Goal: Task Accomplishment & Management: Use online tool/utility

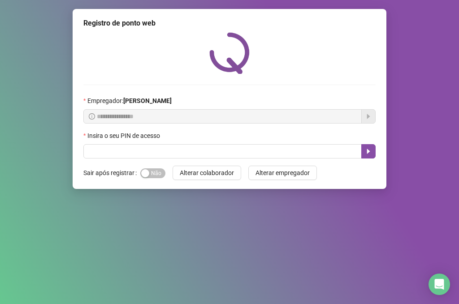
click at [140, 171] on div "Sim Não" at bounding box center [152, 173] width 25 height 10
click at [146, 172] on div "button" at bounding box center [145, 173] width 8 height 8
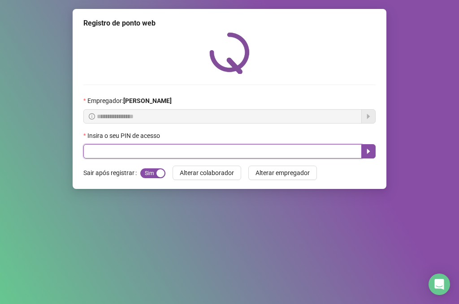
click at [142, 145] on input "text" at bounding box center [222, 151] width 278 height 14
type input "*****"
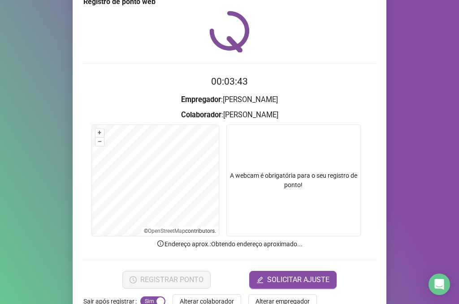
scroll to position [46, 0]
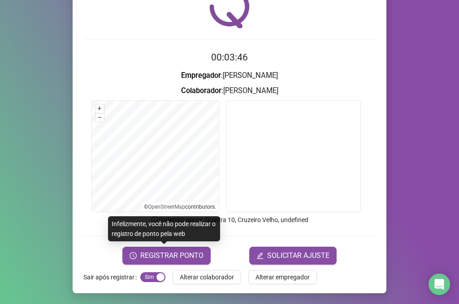
drag, startPoint x: 161, startPoint y: 261, endPoint x: 177, endPoint y: 235, distance: 30.4
click at [162, 261] on button "REGISTRAR PONTO" at bounding box center [166, 256] width 88 height 18
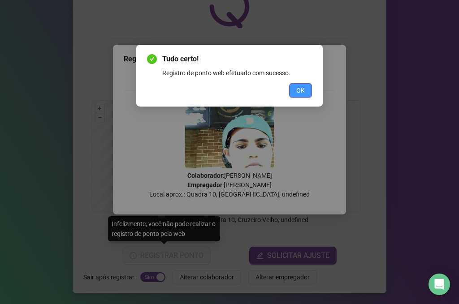
click at [308, 91] on button "OK" at bounding box center [300, 90] width 23 height 14
